Goal: Task Accomplishment & Management: Complete application form

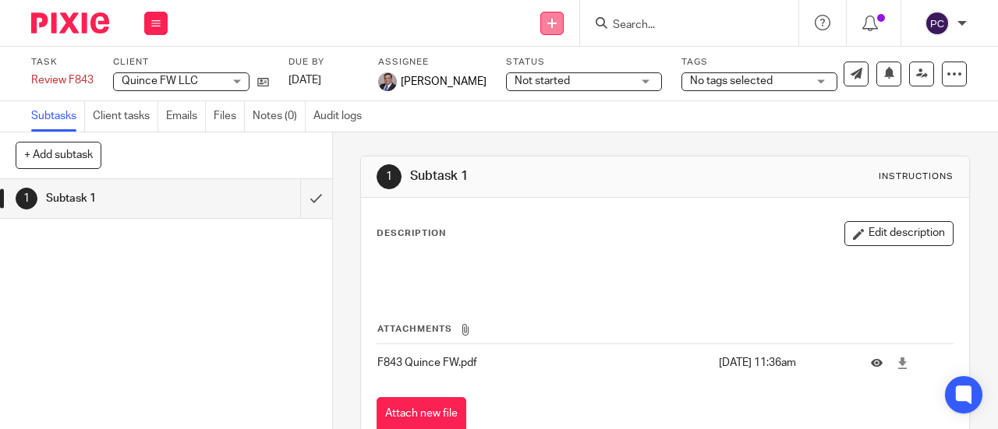
click at [556, 26] on icon at bounding box center [551, 23] width 9 height 9
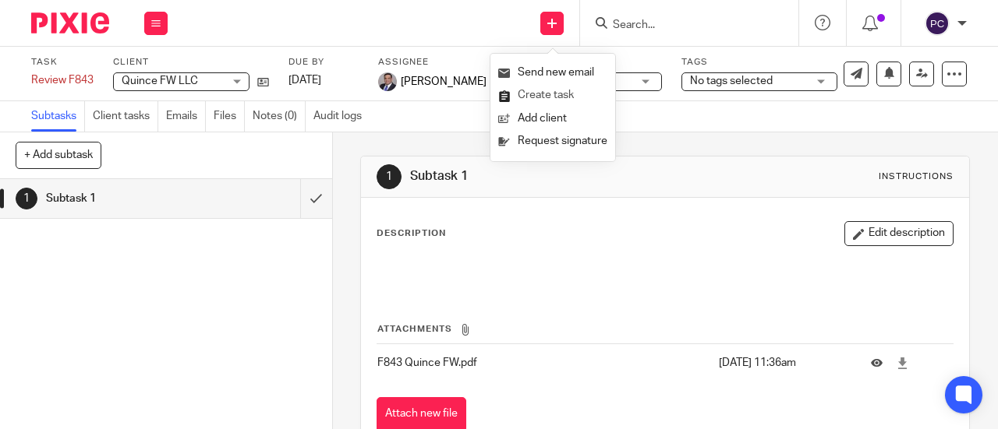
click at [567, 93] on link "Create task" at bounding box center [552, 95] width 109 height 23
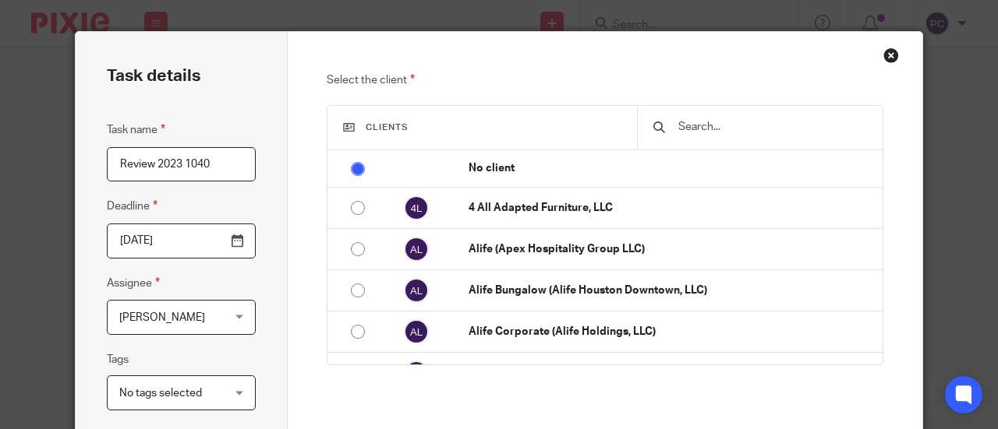
type input "Review 2023 1040"
click at [700, 123] on input "text" at bounding box center [771, 126] width 190 height 17
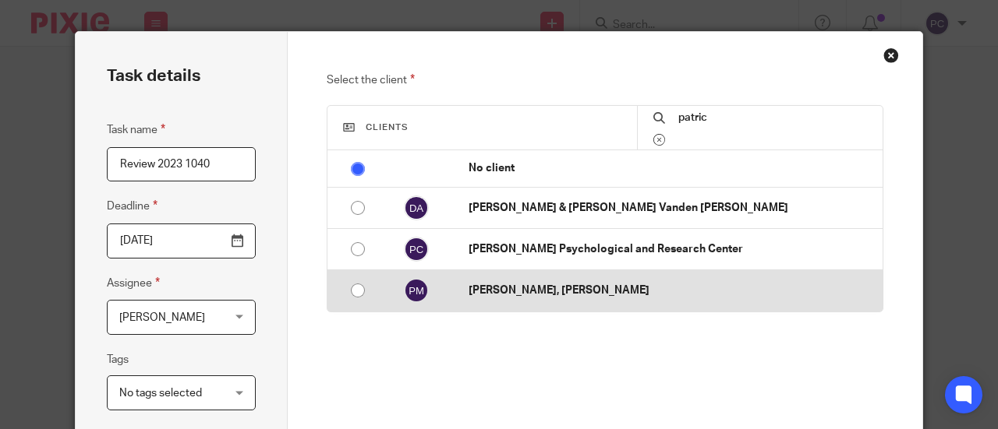
type input "patric"
click at [505, 288] on p "[PERSON_NAME], [PERSON_NAME]" at bounding box center [671, 291] width 406 height 16
radio input "false"
radio input "true"
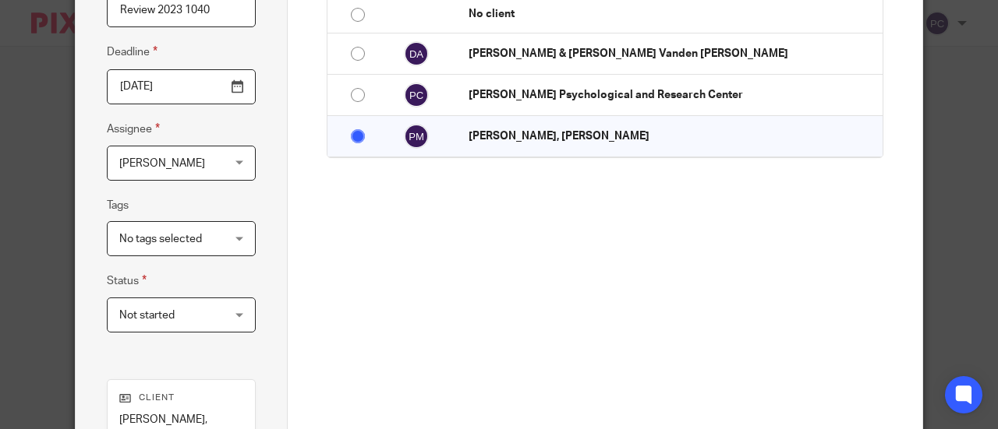
scroll to position [156, 0]
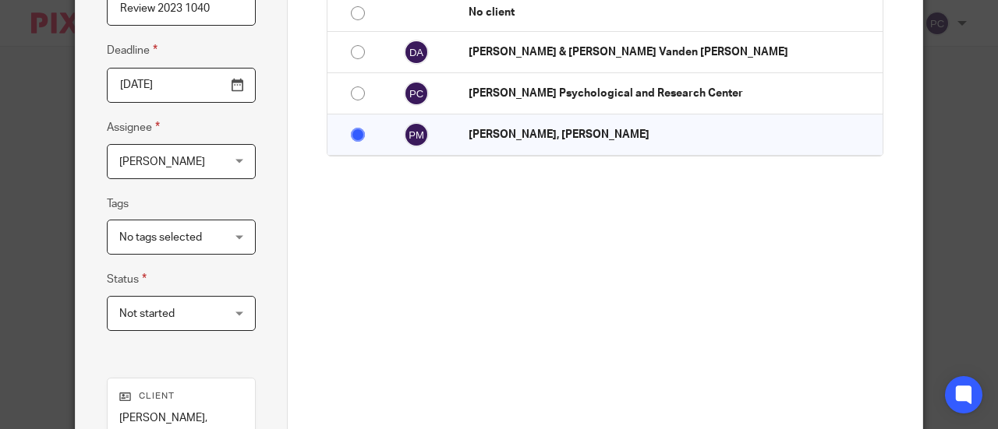
click at [209, 171] on span "[PERSON_NAME]" at bounding box center [173, 161] width 108 height 33
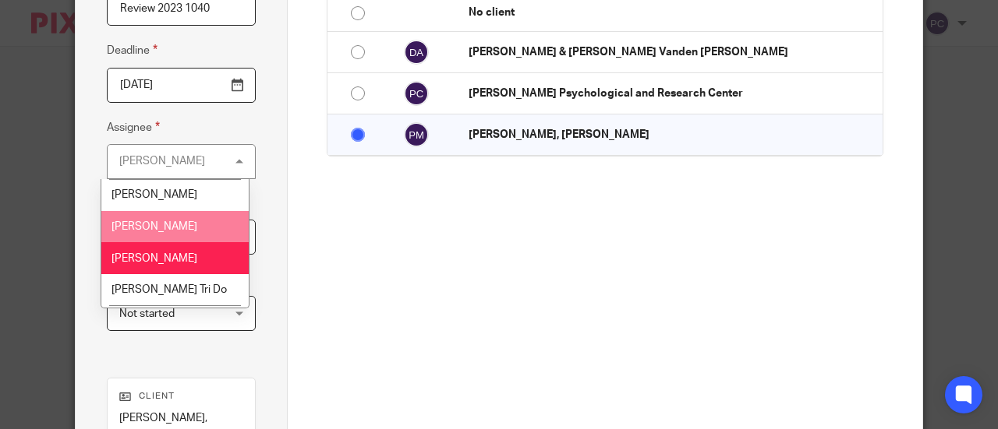
scroll to position [1425, 0]
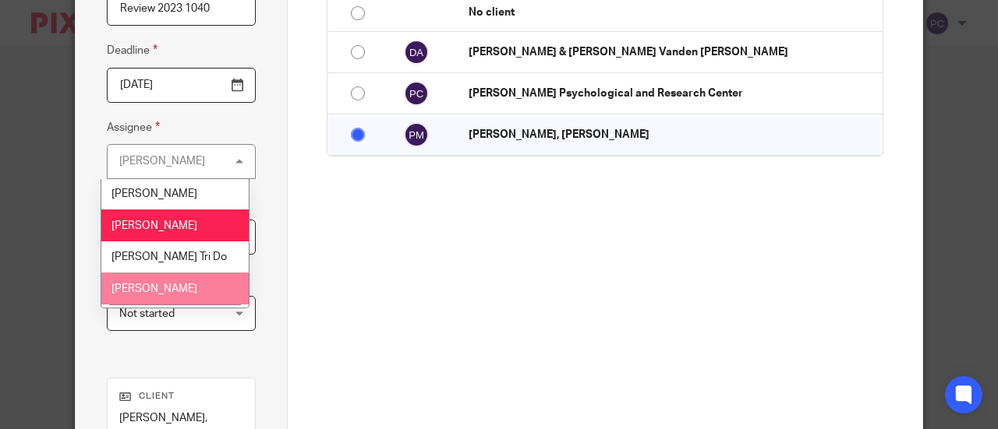
click at [159, 284] on span "[PERSON_NAME]" at bounding box center [154, 289] width 86 height 11
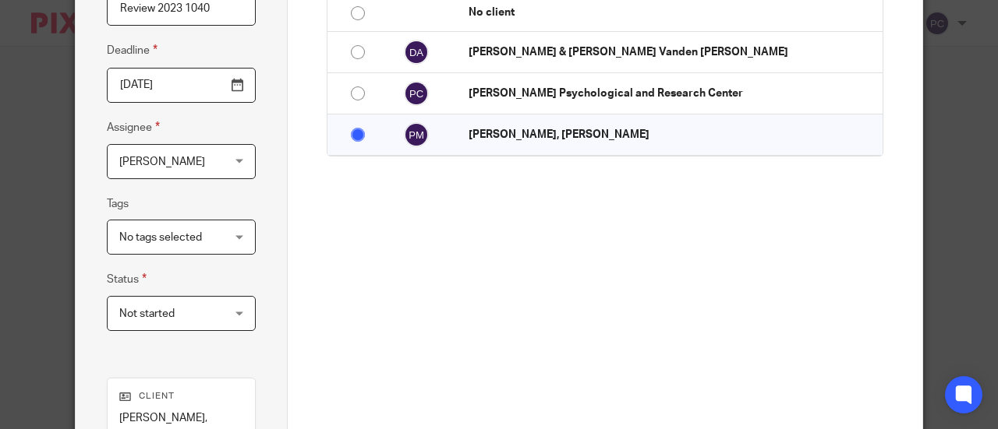
click at [217, 356] on div "Task details Task name Review 2023 1040 Deadline 2025-08-20 Assignee Rahil Hami…" at bounding box center [182, 255] width 212 height 758
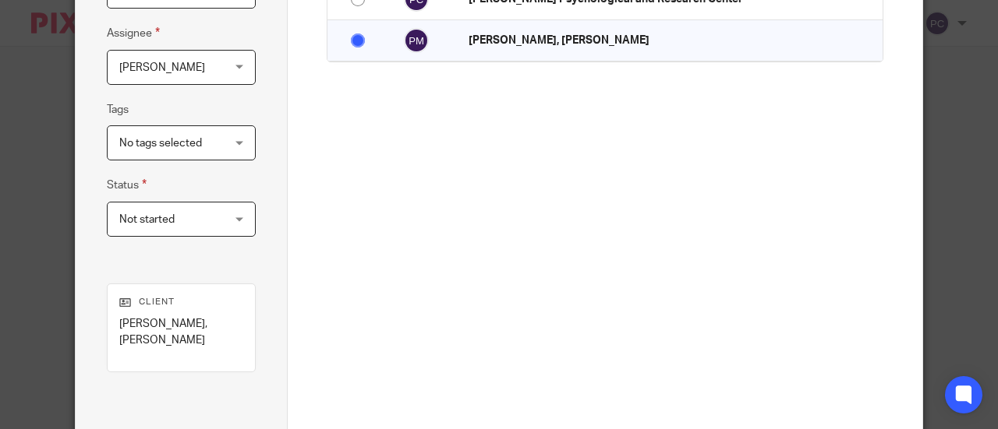
scroll to position [376, 0]
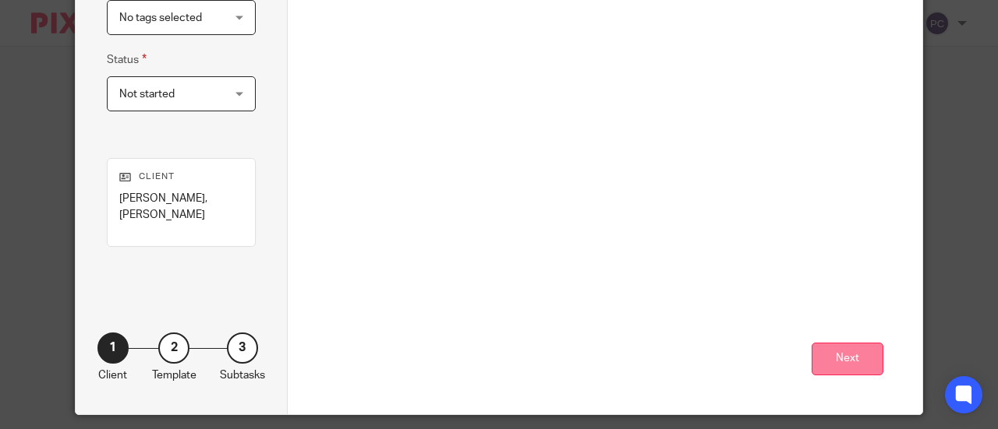
click at [857, 345] on button "Next" at bounding box center [847, 360] width 72 height 34
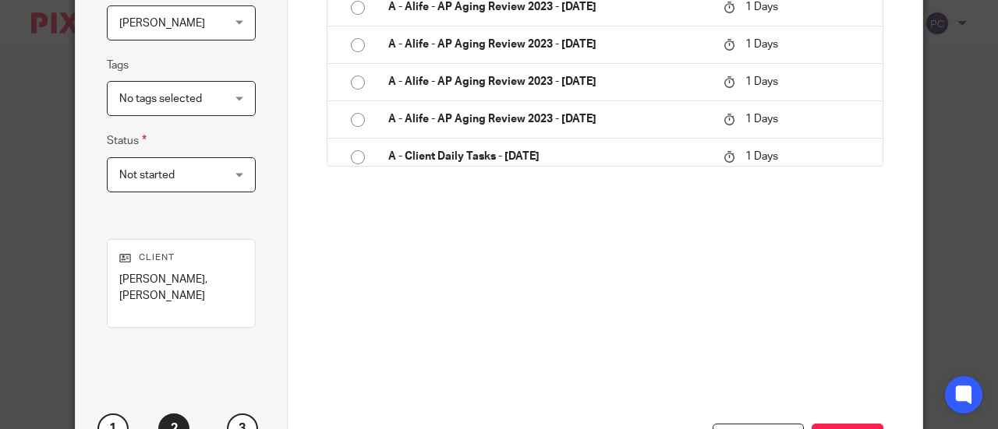
scroll to position [298, 0]
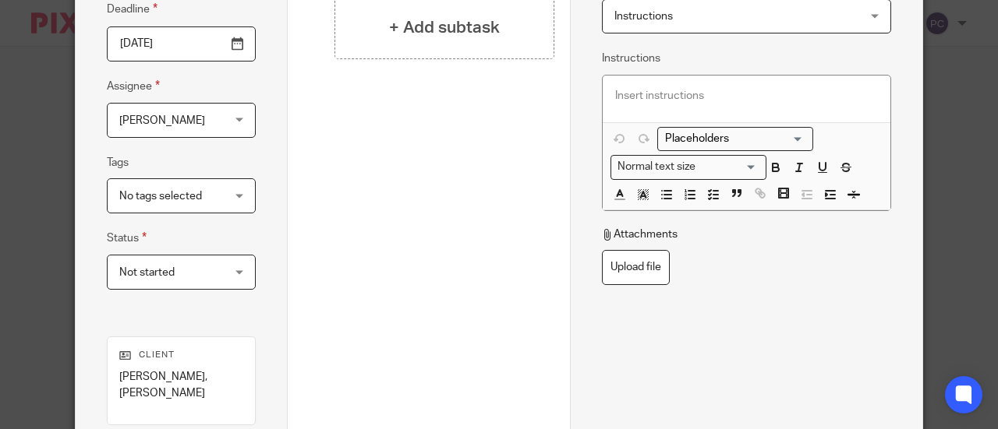
scroll to position [64, 0]
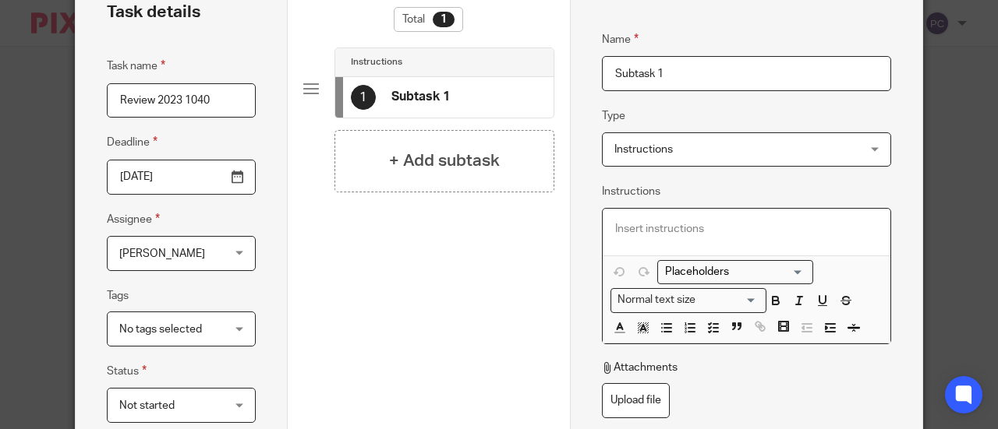
click at [650, 228] on p at bounding box center [746, 229] width 263 height 16
click at [662, 78] on input "Subtask 1" at bounding box center [747, 73] width 290 height 35
drag, startPoint x: 666, startPoint y: 74, endPoint x: 575, endPoint y: 83, distance: 90.8
click at [575, 83] on div "Name Subtask 1 Type Instructions Instructions Instructions Document signing - r…" at bounding box center [746, 347] width 353 height 758
type input "Review"
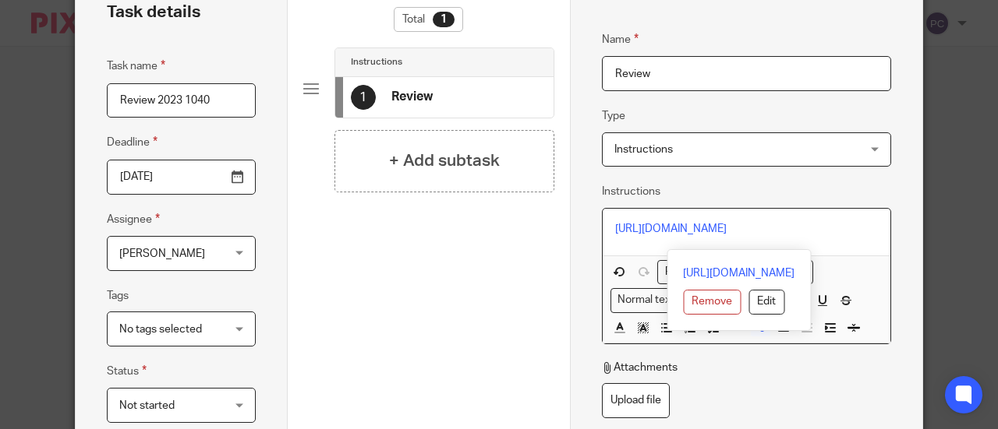
drag, startPoint x: 717, startPoint y: 244, endPoint x: 584, endPoint y: 224, distance: 134.0
click at [584, 224] on div "Name Review Type Instructions Instructions Instructions Document signing - requ…" at bounding box center [746, 347] width 353 height 758
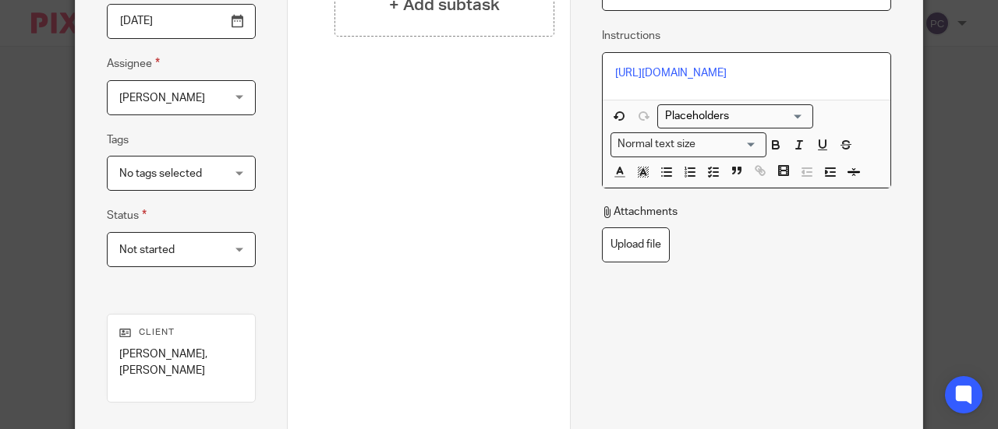
scroll to position [376, 0]
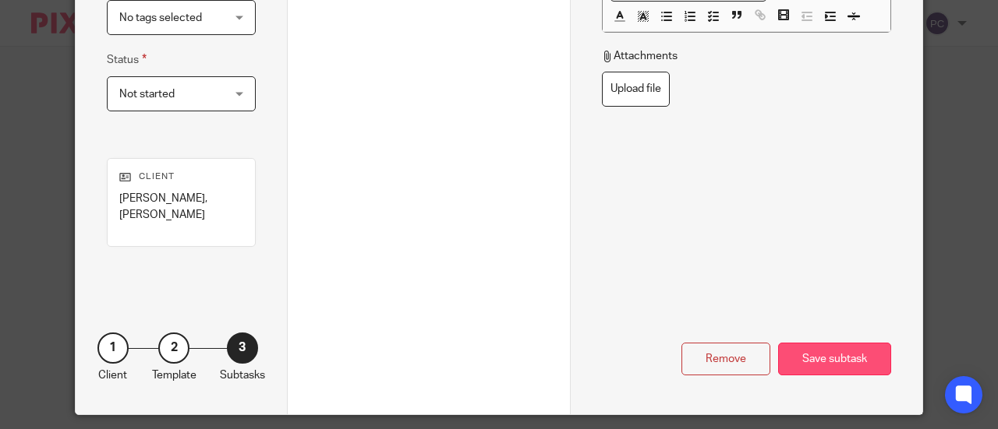
click at [832, 343] on div "Save subtask" at bounding box center [834, 360] width 113 height 34
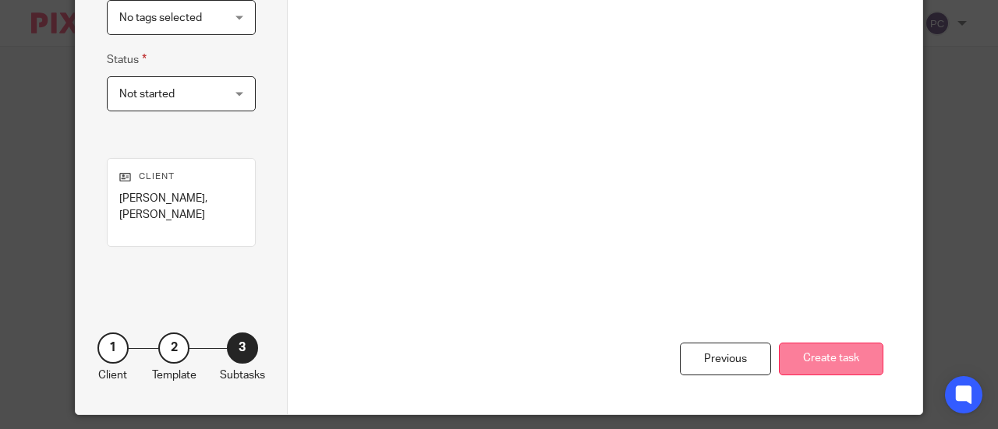
click at [812, 350] on button "Create task" at bounding box center [831, 360] width 104 height 34
